Goal: Transaction & Acquisition: Purchase product/service

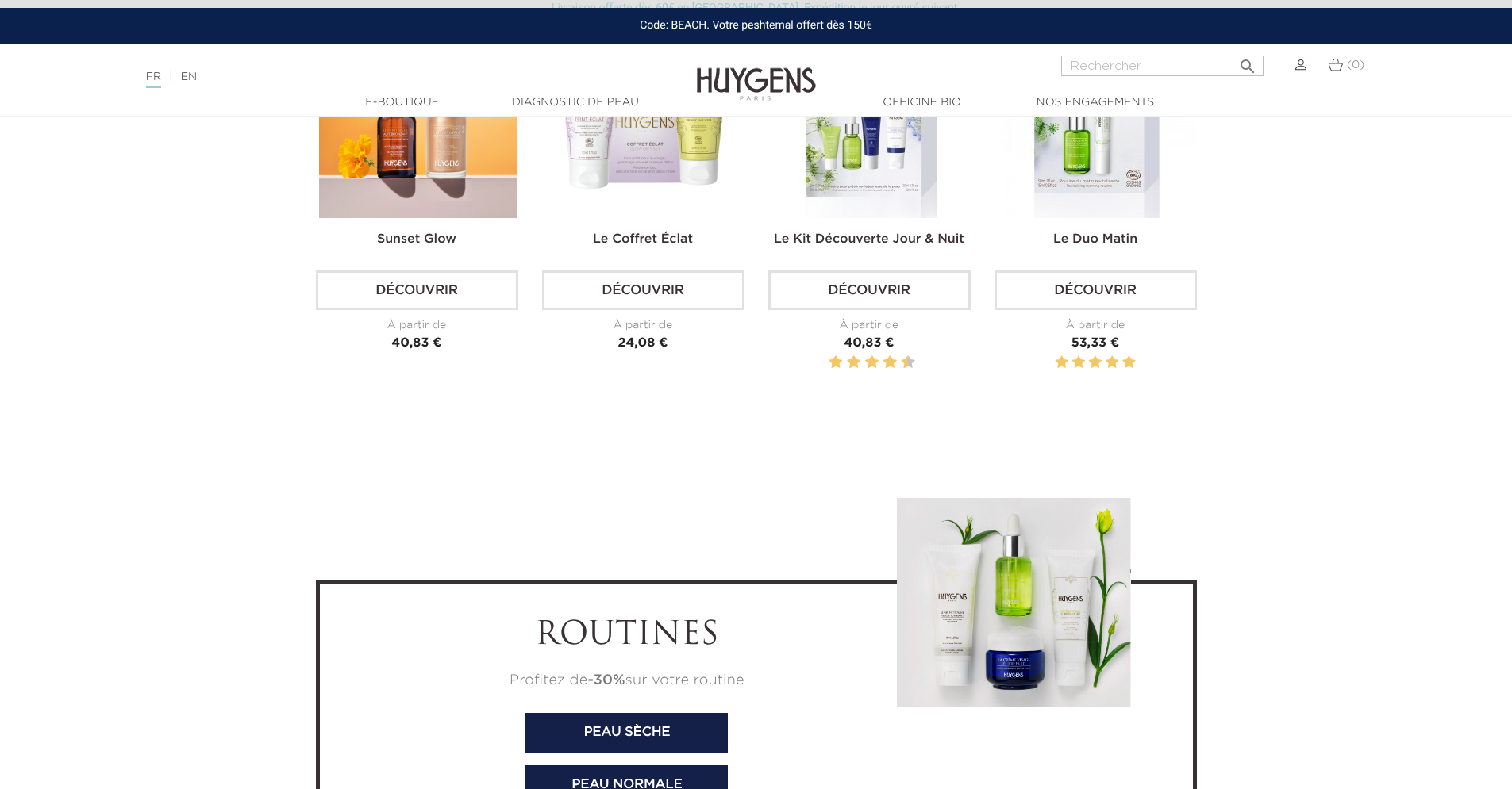
scroll to position [5000, 0]
click at [861, 287] on link "Découvrir" at bounding box center [869, 289] width 203 height 40
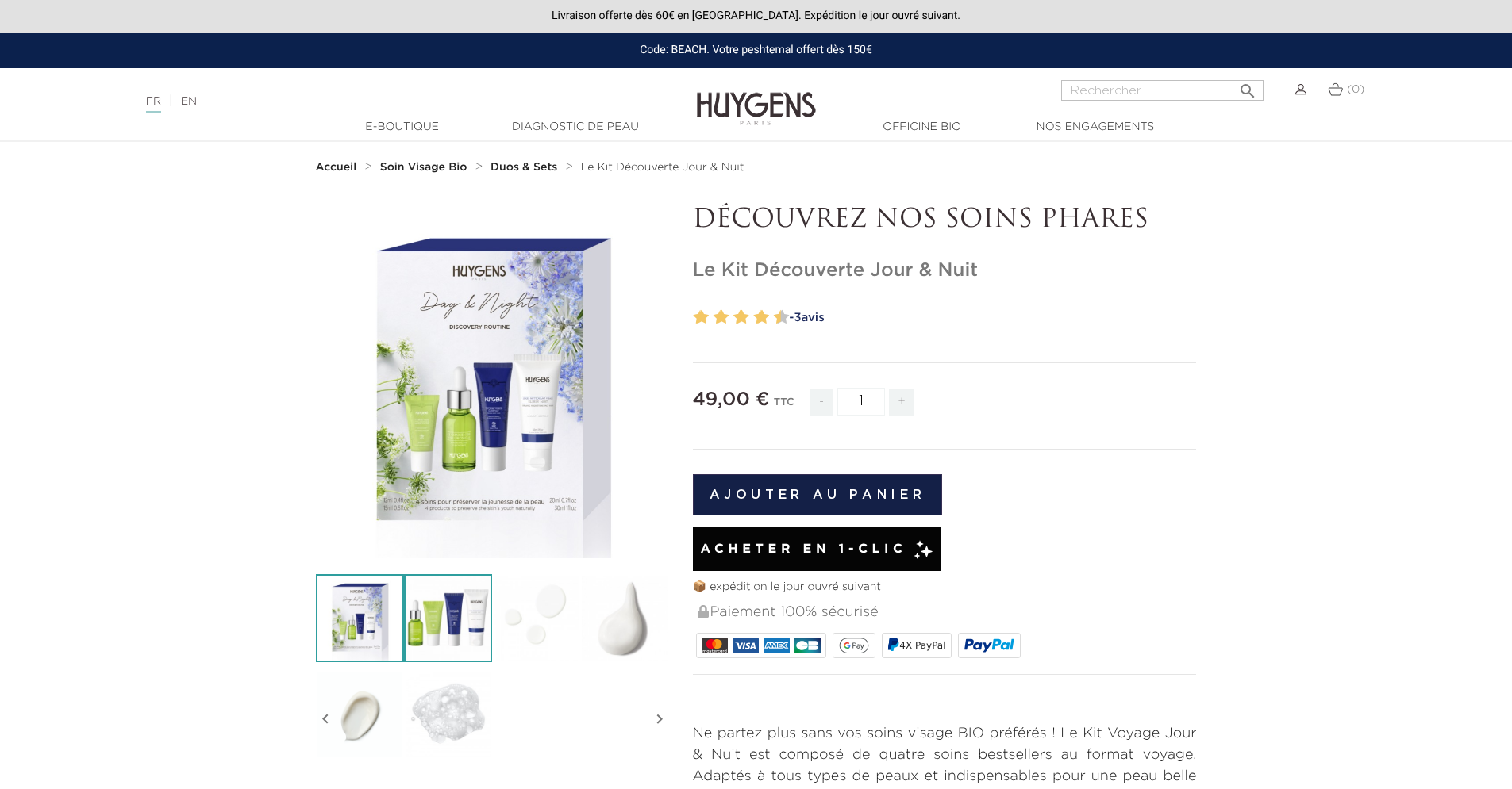
click at [450, 623] on img at bounding box center [448, 618] width 88 height 88
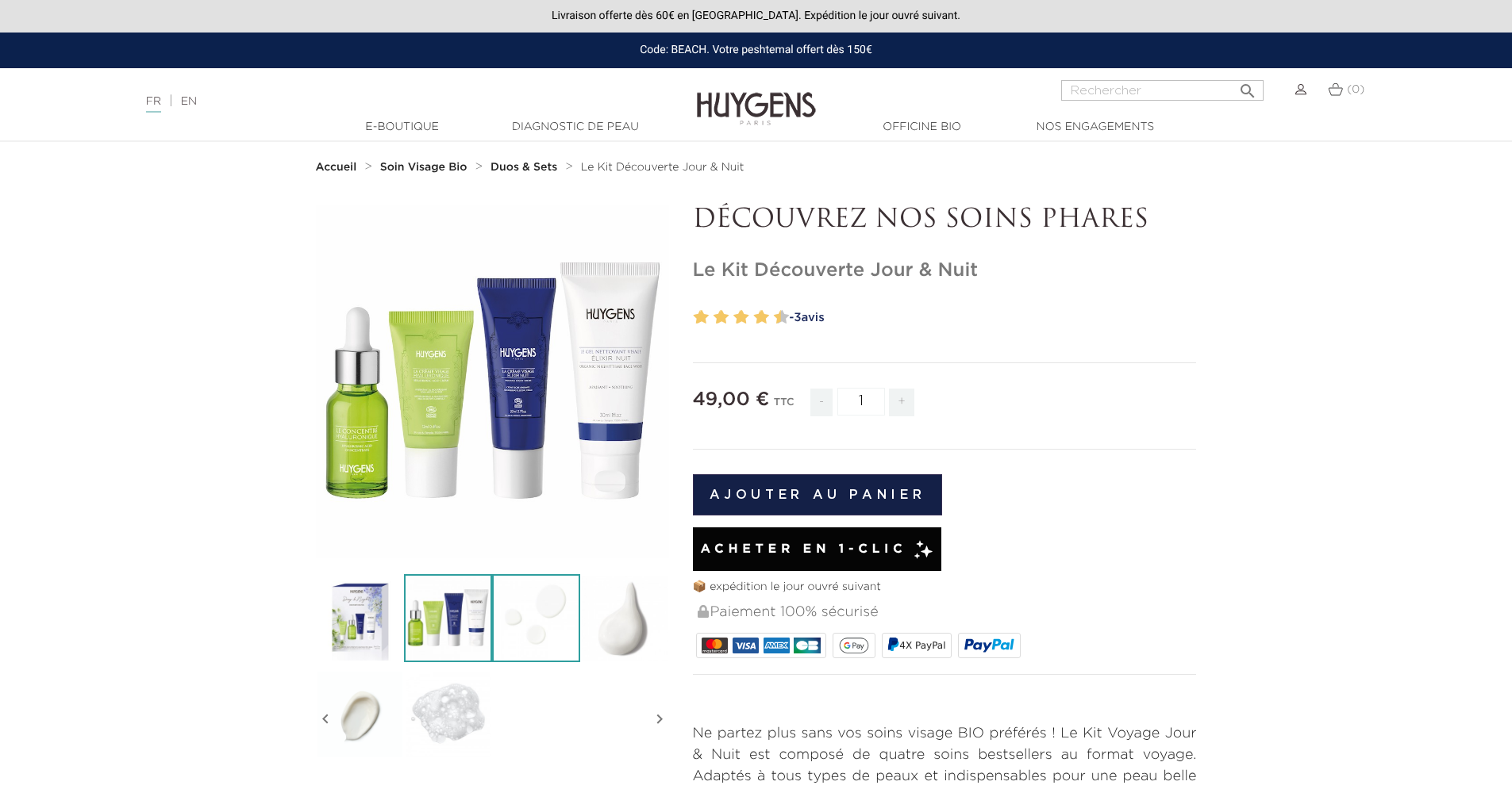
click at [540, 629] on img at bounding box center [536, 618] width 88 height 88
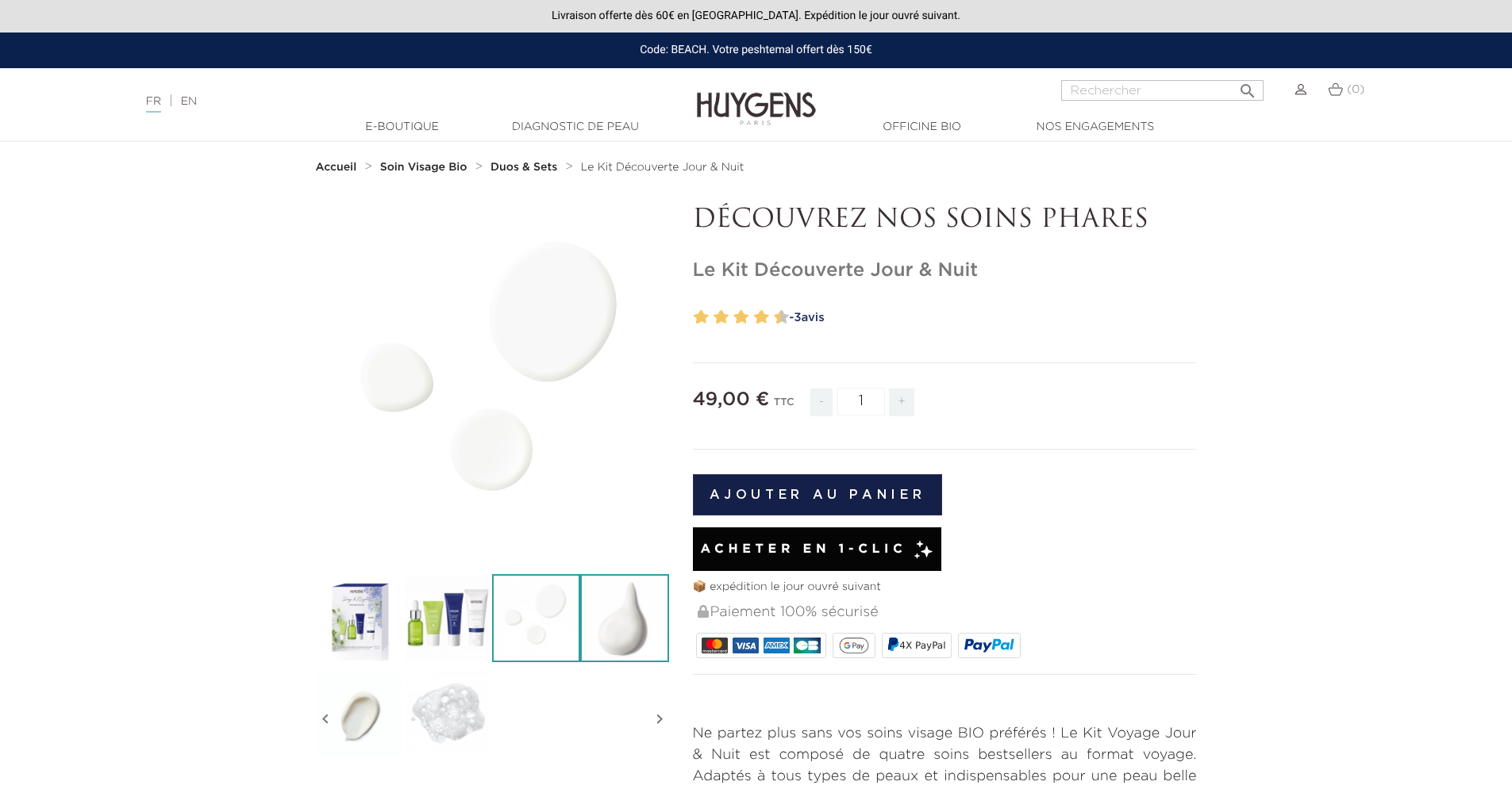
click at [625, 634] on img at bounding box center [624, 618] width 88 height 88
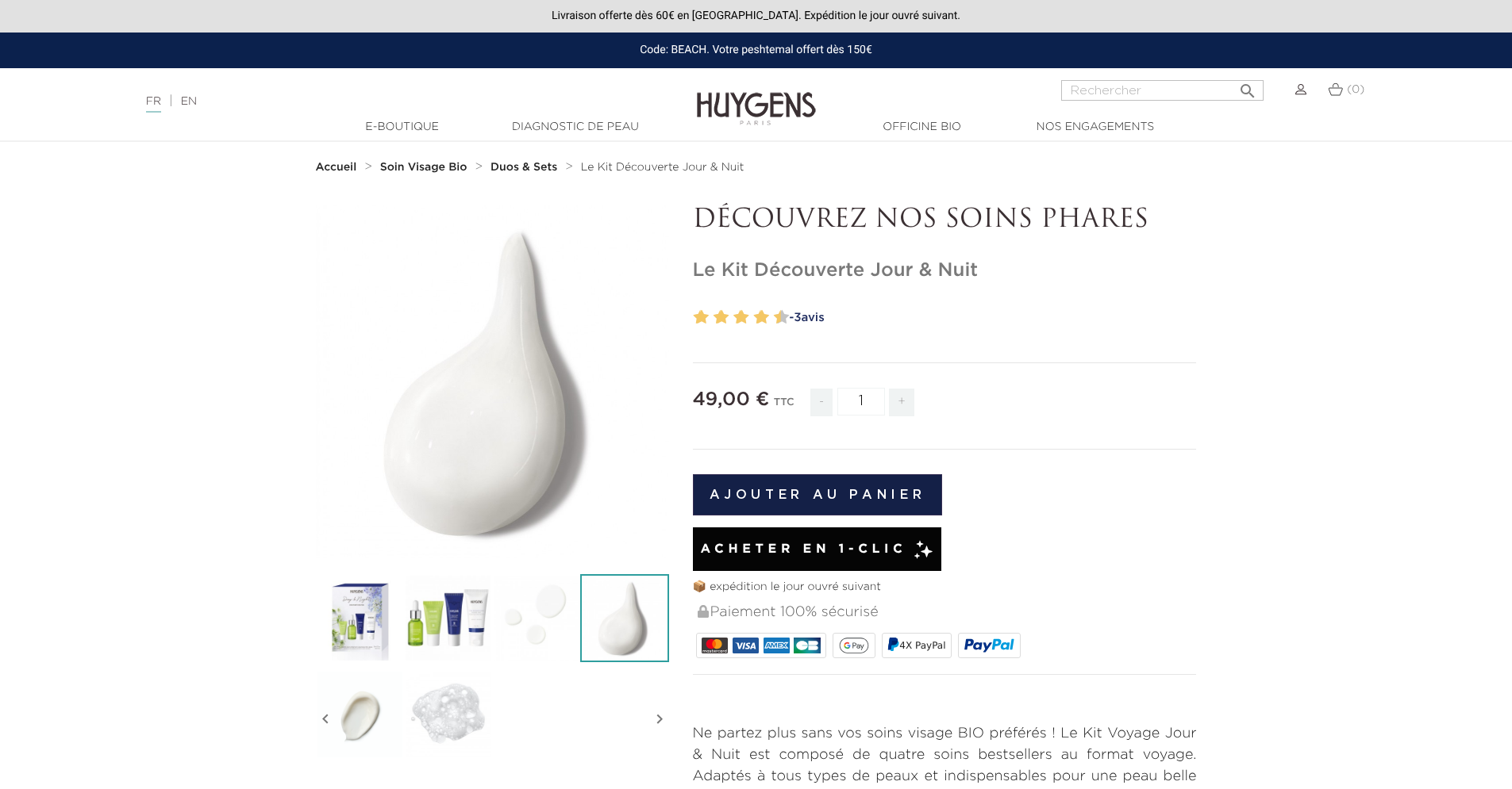
click at [873, 551] on span "Acheter en 1-clic" at bounding box center [804, 549] width 207 height 19
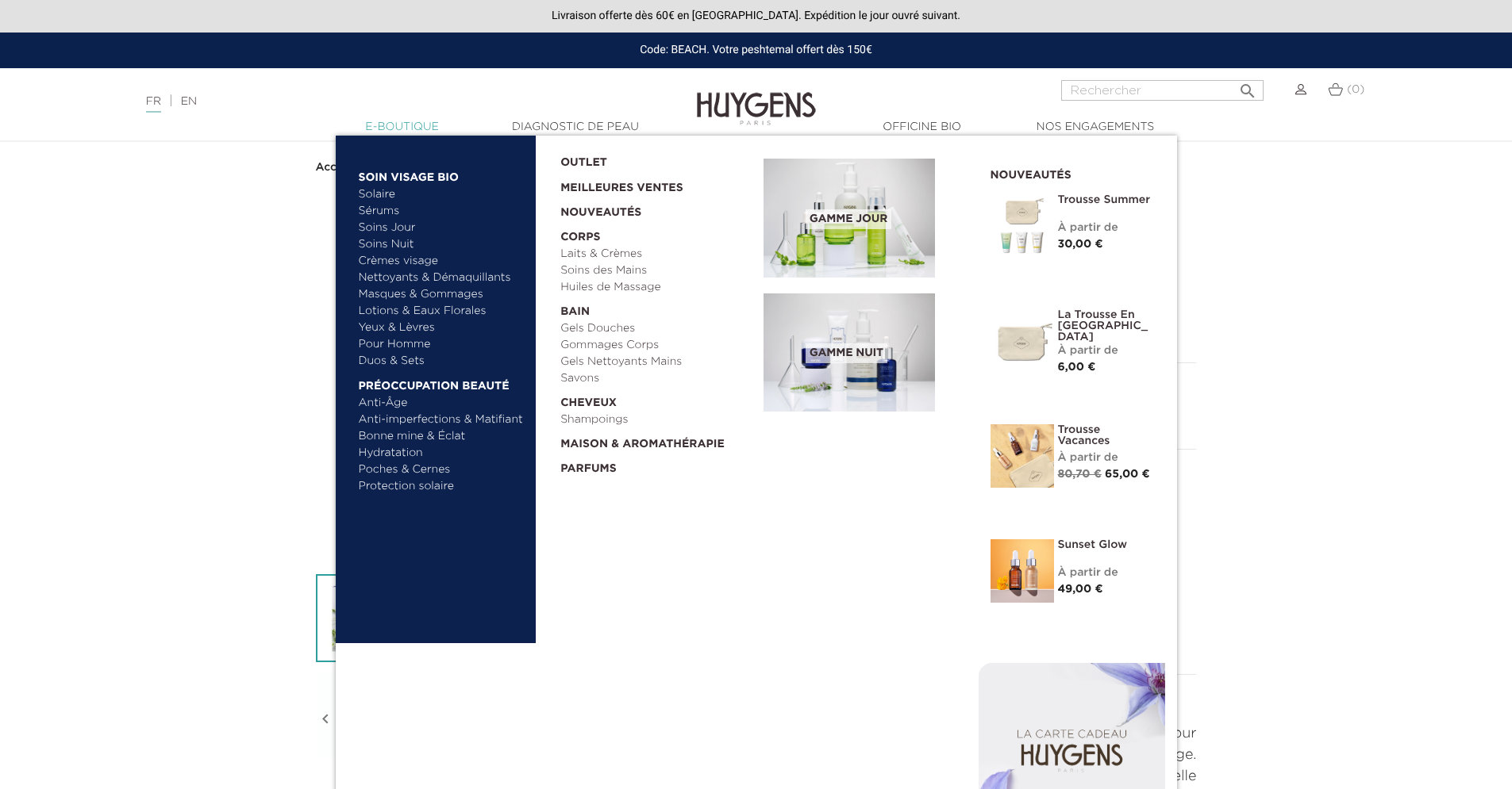
click at [393, 126] on link "  E-Boutique" at bounding box center [403, 127] width 159 height 17
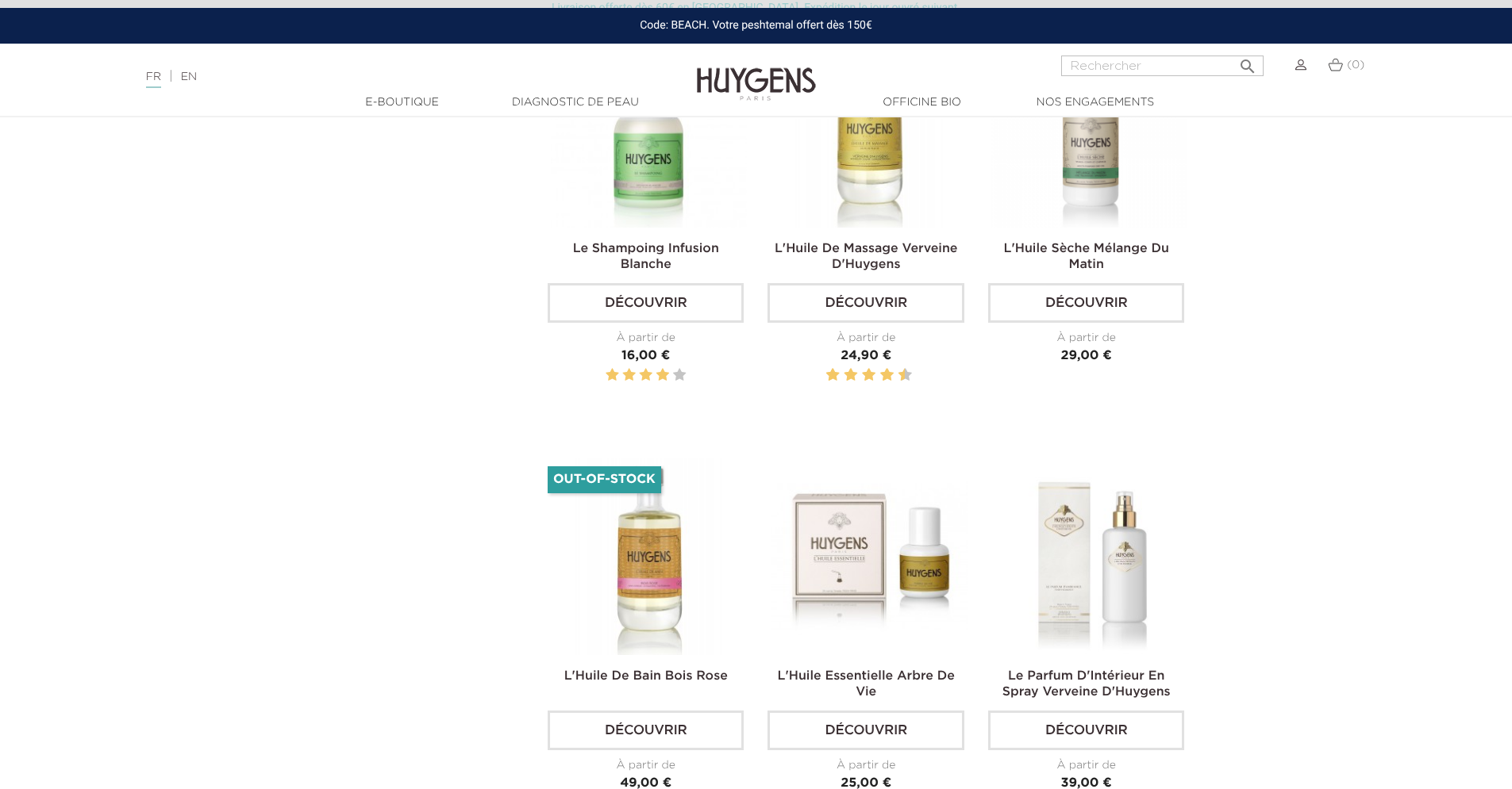
scroll to position [3658, 0]
